Goal: Check status: Check status

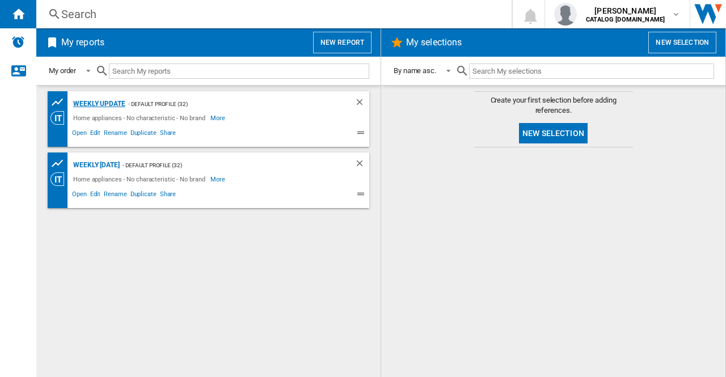
click at [102, 104] on div "Weekly update" at bounding box center [97, 104] width 55 height 14
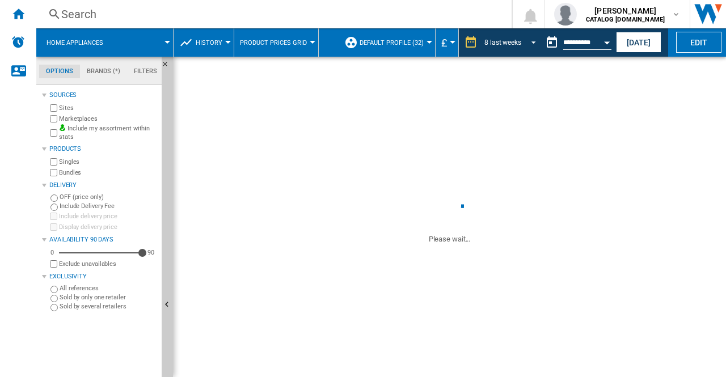
click at [531, 41] on span "REPORTS.WIZARD.STEPS.REPORT.STEPS.REPORT_OPTIONS.PERIOD: 8 last weeks" at bounding box center [530, 41] width 14 height 10
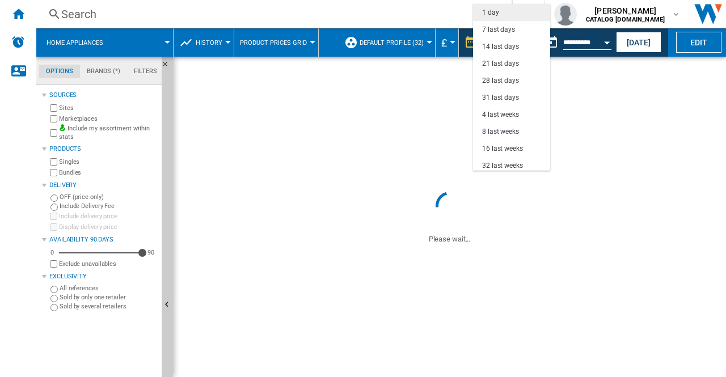
click at [508, 9] on md-option "1 day" at bounding box center [511, 12] width 77 height 17
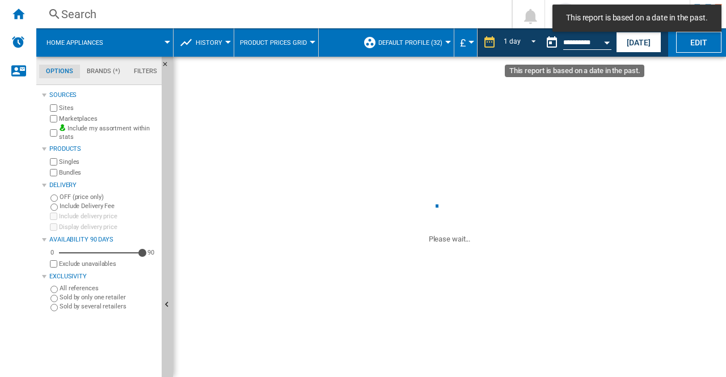
click at [609, 43] on div "Open calendar" at bounding box center [607, 42] width 6 height 3
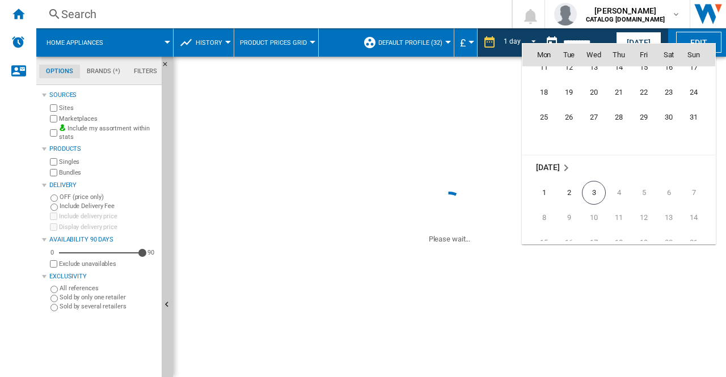
scroll to position [5326, 0]
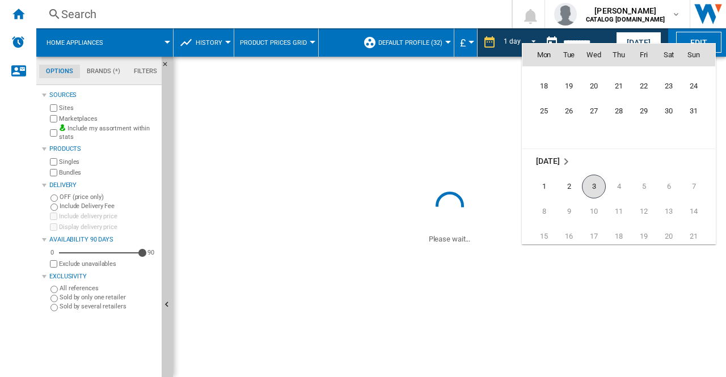
click at [592, 183] on span "3" at bounding box center [594, 187] width 24 height 24
type input "**********"
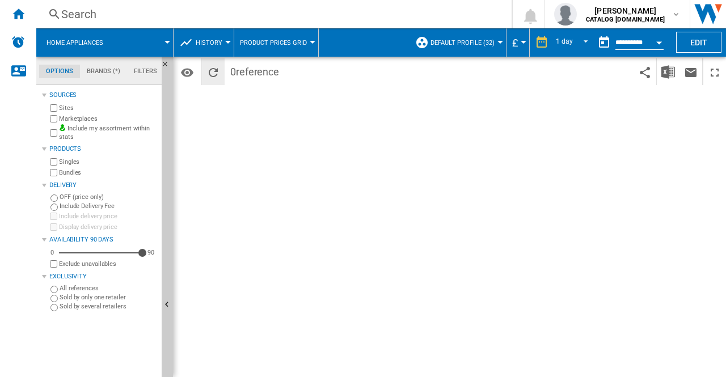
click at [219, 73] on ng-md-icon "Reload" at bounding box center [213, 73] width 14 height 14
click at [261, 232] on div "Period 1 day 1 day 7 last days 14 last days 21 last days 28 last days 31 last d…" at bounding box center [449, 217] width 553 height 320
click at [259, 204] on div "Period 1 day 1 day 7 last days 14 last days 21 last days 28 last days 31 last d…" at bounding box center [449, 217] width 553 height 320
